Goal: Transaction & Acquisition: Purchase product/service

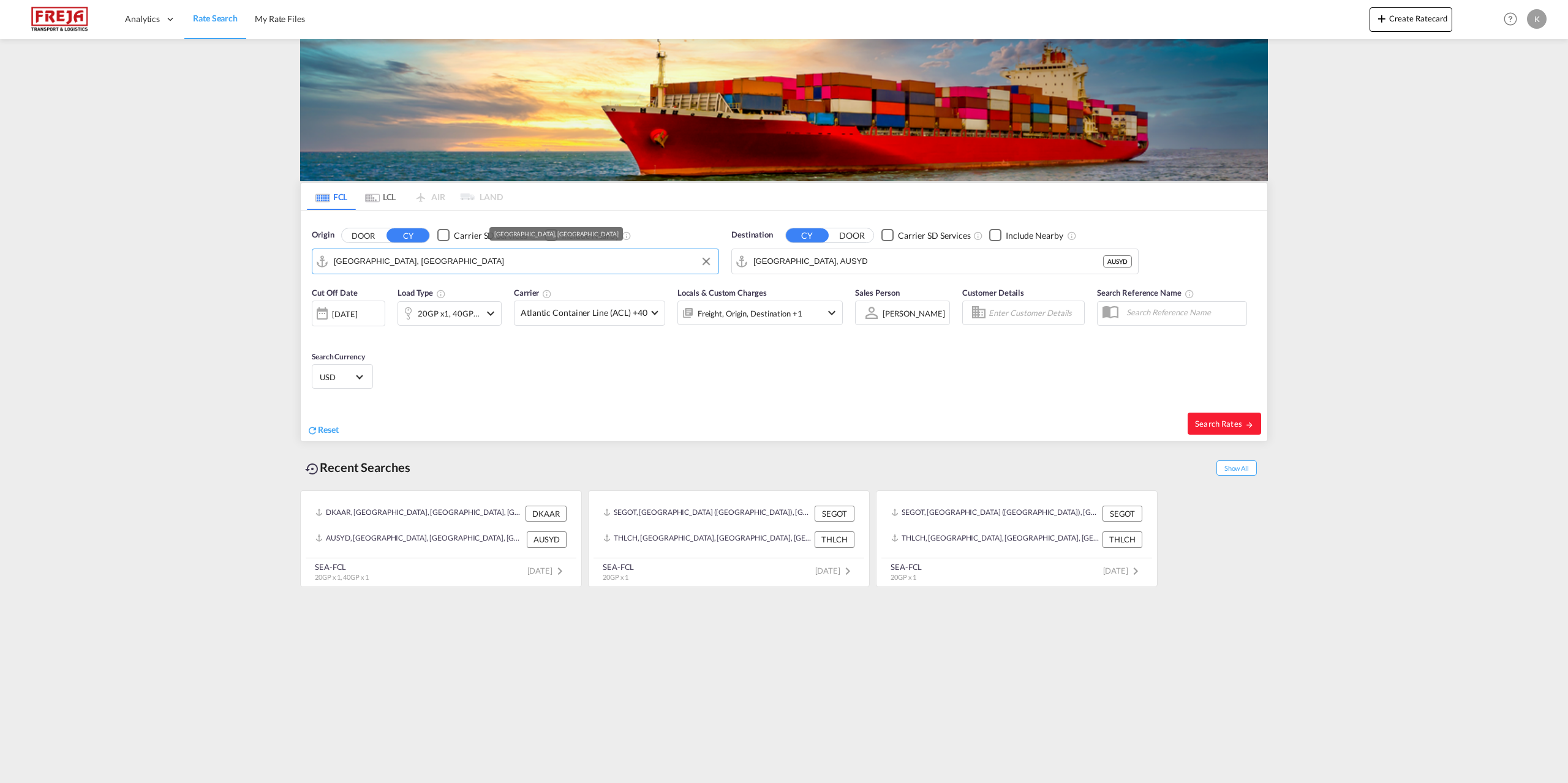
drag, startPoint x: 437, startPoint y: 265, endPoint x: 297, endPoint y: 263, distance: 140.0
click at [297, 263] on div "FCL LCL AIR LAND FCL LCL AIR LAND Origin DOOR CY Carrier SD Services Include Ne…" at bounding box center [784, 314] width 980 height 551
drag, startPoint x: 505, startPoint y: 272, endPoint x: 493, endPoint y: 270, distance: 12.2
click at [503, 272] on md-autocomplete-wrap "[GEOGRAPHIC_DATA], [GEOGRAPHIC_DATA]" at bounding box center [523, 265] width 378 height 24
drag, startPoint x: 429, startPoint y: 255, endPoint x: 314, endPoint y: 254, distance: 115.0
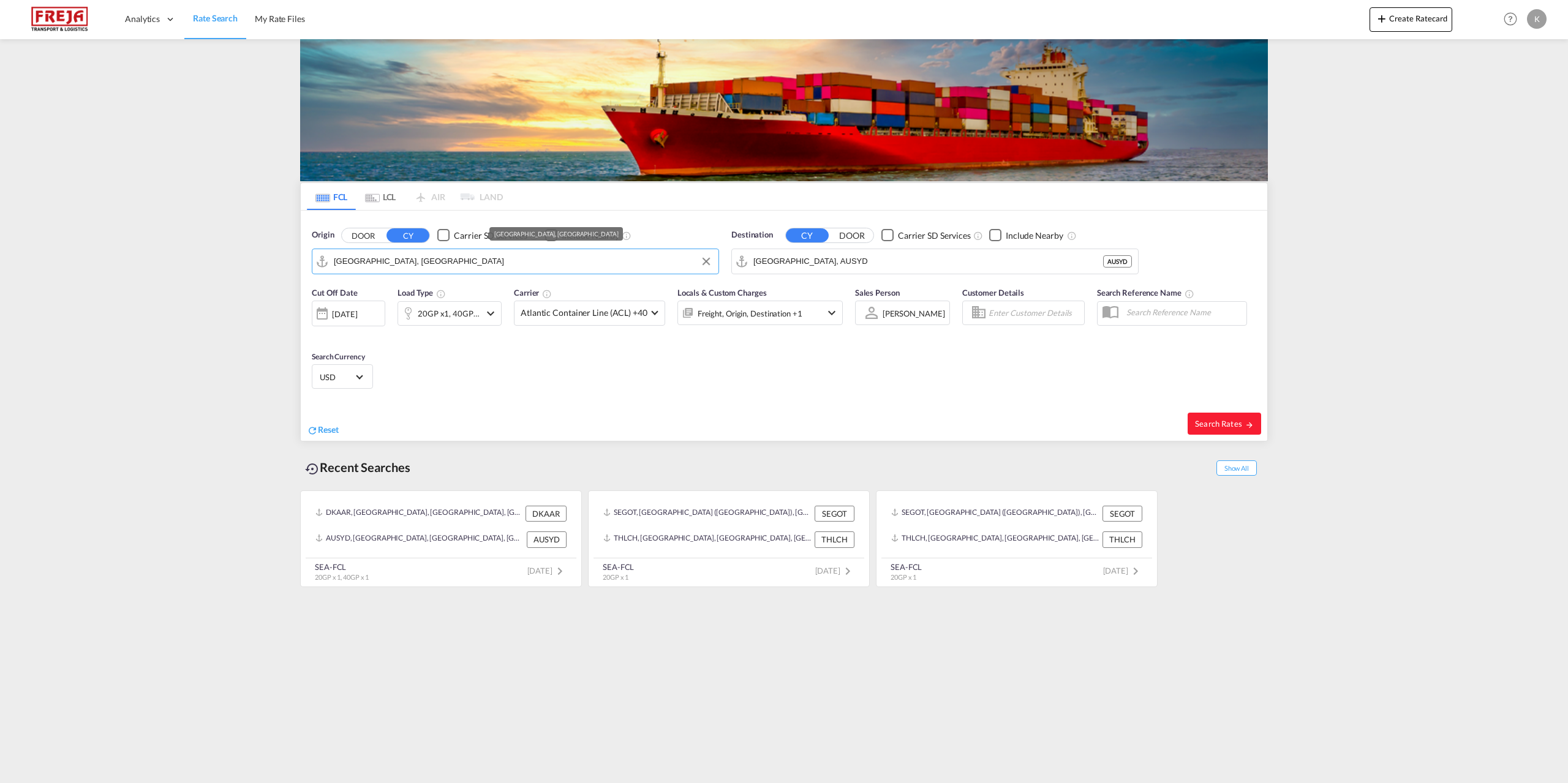
click at [314, 254] on md-input-container "[GEOGRAPHIC_DATA], [GEOGRAPHIC_DATA]" at bounding box center [515, 262] width 406 height 24
click at [427, 270] on md-autocomplete-wrap "AAarhus, [GEOGRAPHIC_DATA]" at bounding box center [523, 265] width 378 height 24
drag, startPoint x: 381, startPoint y: 261, endPoint x: 270, endPoint y: 261, distance: 111.0
click at [270, 261] on md-content "Analytics Reports Dashboard Rate Search My Rate Files Create Ratecard Help Reso…" at bounding box center [784, 391] width 1568 height 783
click at [368, 266] on input "AAAarhus, [GEOGRAPHIC_DATA]" at bounding box center [523, 262] width 378 height 19
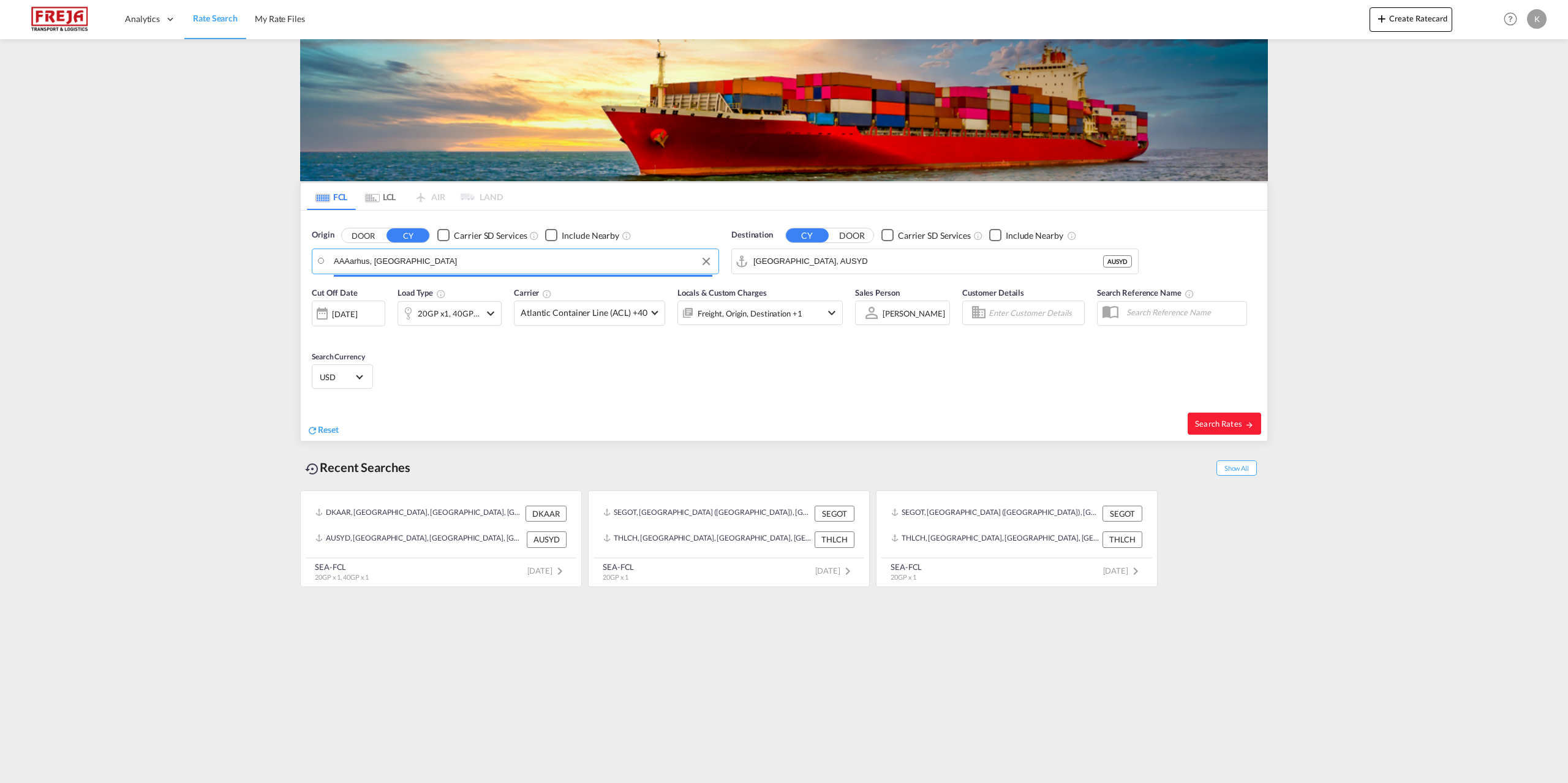
drag, startPoint x: 373, startPoint y: 266, endPoint x: 326, endPoint y: 262, distance: 47.2
click at [378, 290] on div "Aalborg Denmark DKAAL" at bounding box center [429, 295] width 233 height 37
type input "[GEOGRAPHIC_DATA], DKAAL"
click at [826, 272] on md-autocomplete-wrap "[GEOGRAPHIC_DATA], AUSYD" at bounding box center [942, 265] width 378 height 24
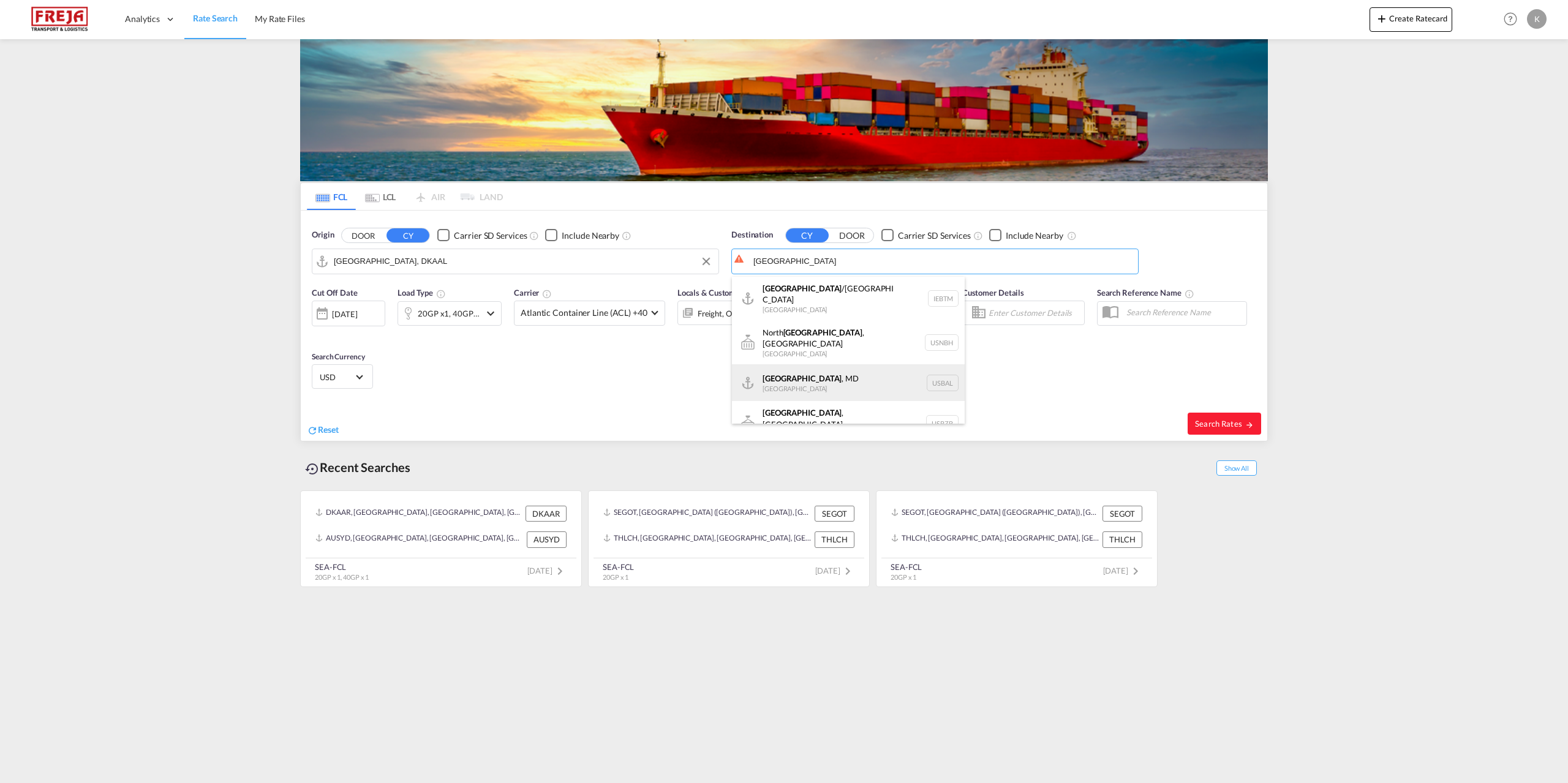
click at [818, 365] on div "[GEOGRAPHIC_DATA] , [GEOGRAPHIC_DATA] [GEOGRAPHIC_DATA] USBAL" at bounding box center [849, 383] width 233 height 37
type input "[GEOGRAPHIC_DATA], MD, USBAL"
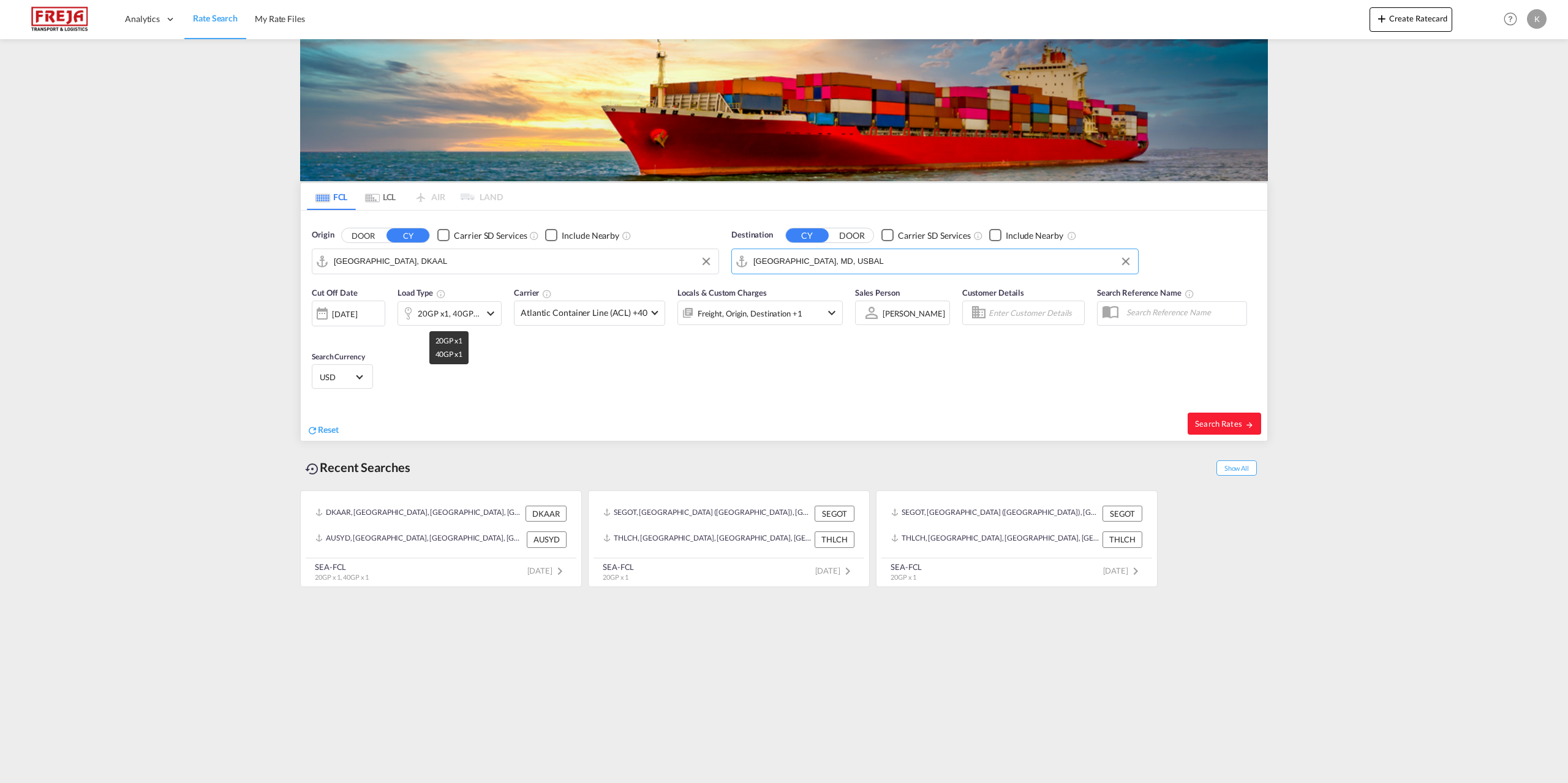
click at [442, 318] on div "20GP x1, 40GP x1" at bounding box center [449, 313] width 63 height 17
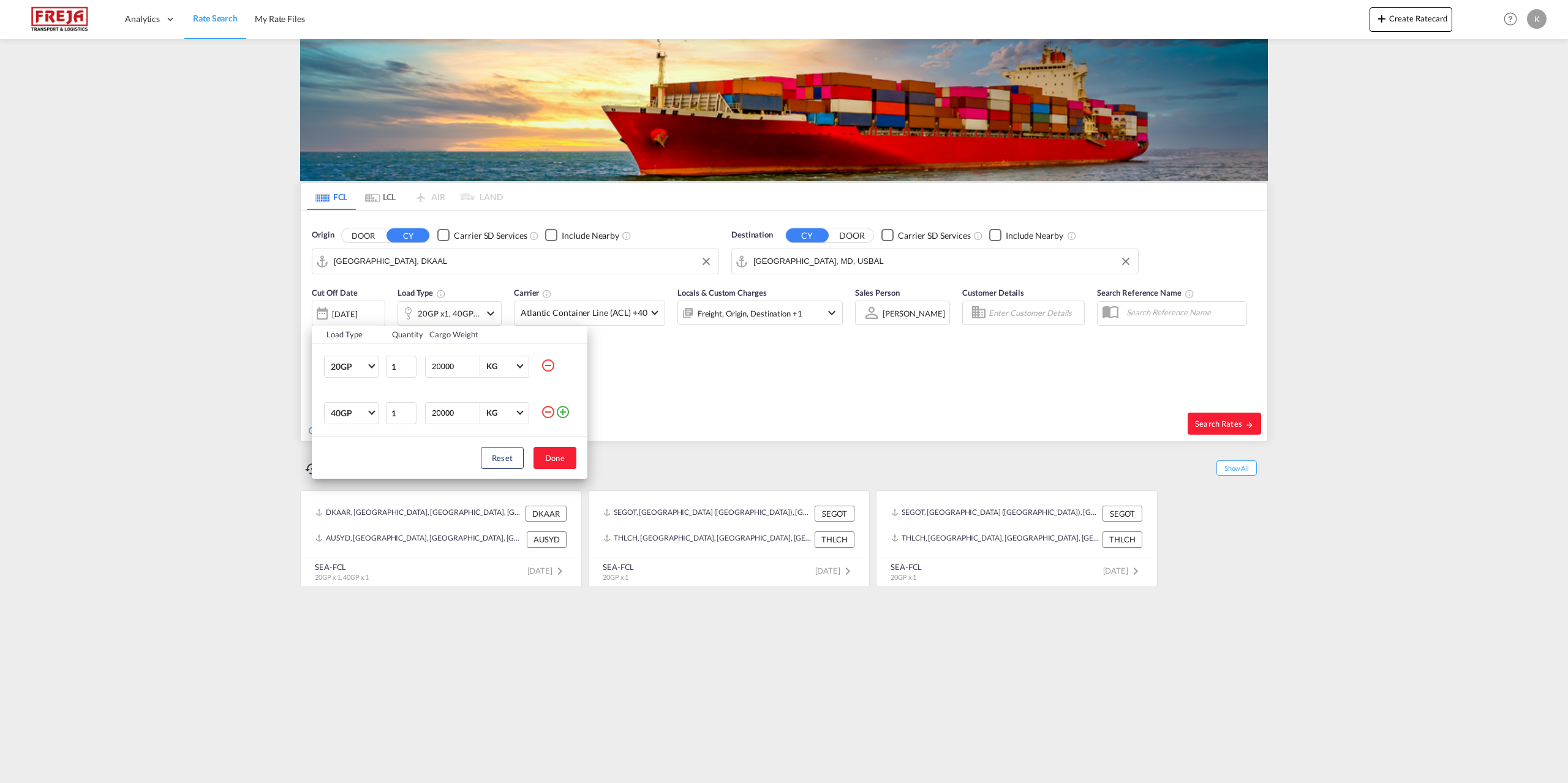
click at [1270, 410] on div "Load Type Quantity Cargo Weight 20GP 20GP 40GP 40HC 45HC 20RE 40RE 40HR 20OT 40…" at bounding box center [784, 391] width 1568 height 783
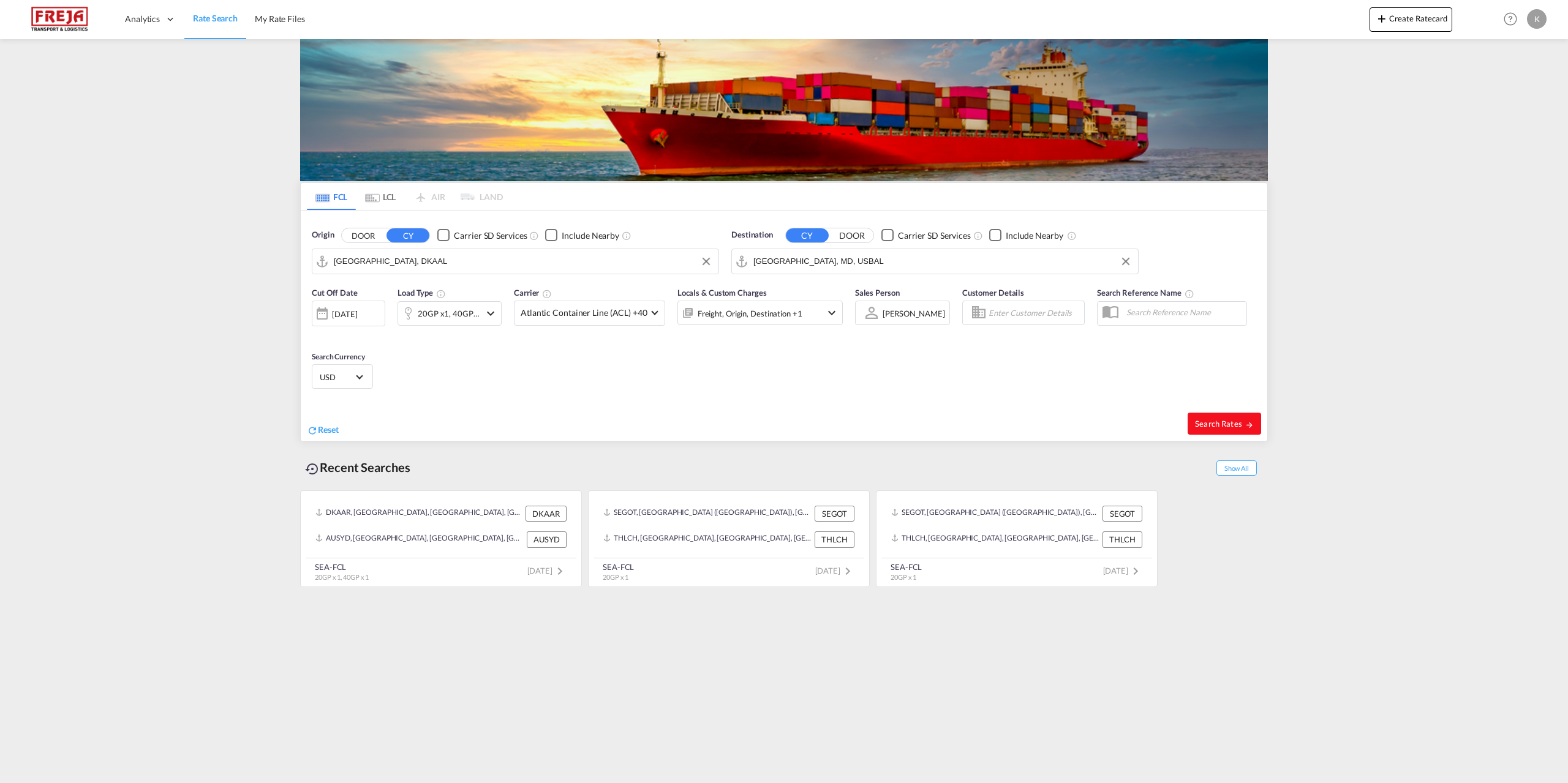
click at [1241, 421] on span "Search Rates" at bounding box center [1224, 423] width 59 height 10
type input "DKAAL to USBAL / [DATE]"
